Goal: Information Seeking & Learning: Check status

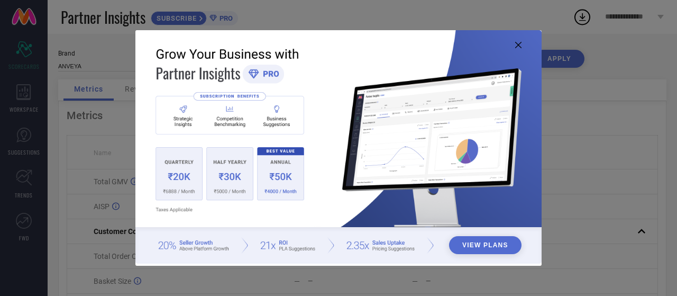
click at [521, 47] on icon at bounding box center [518, 45] width 6 height 6
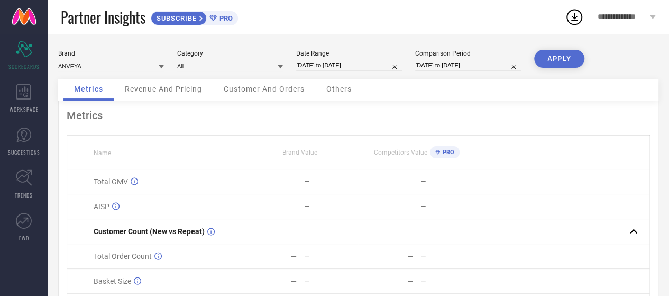
select select "7"
select select "2025"
select select "8"
select select "2025"
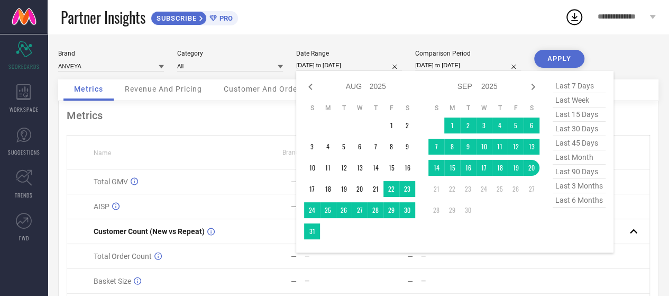
click at [350, 66] on input "[DATE] to [DATE]" at bounding box center [349, 65] width 106 height 11
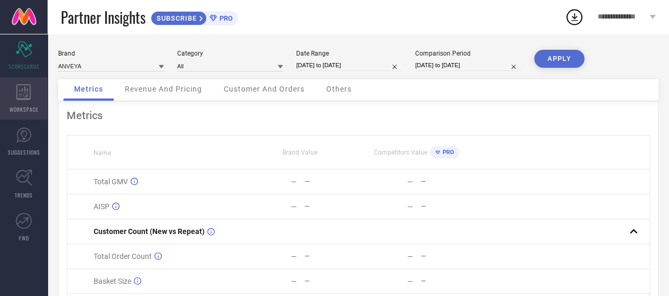
click at [23, 94] on icon at bounding box center [23, 92] width 14 height 16
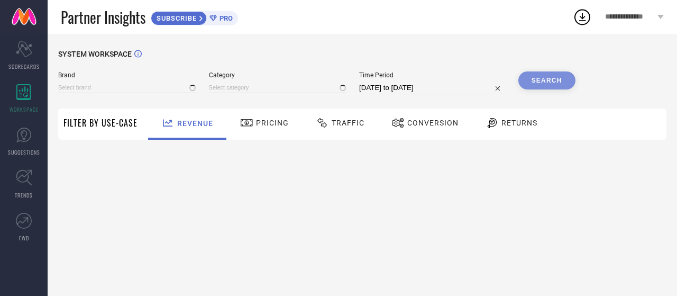
type input "ANVEYA"
type input "All"
